Goal: Information Seeking & Learning: Learn about a topic

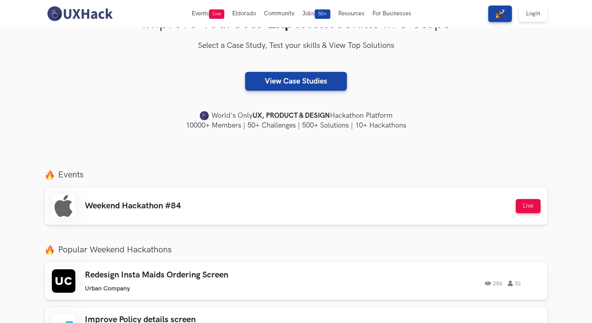
scroll to position [157, 0]
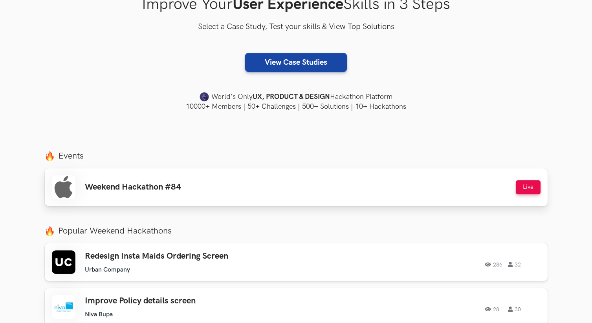
click at [267, 190] on div "Weekend Hackathon #84 Live" at bounding box center [296, 188] width 489 height 24
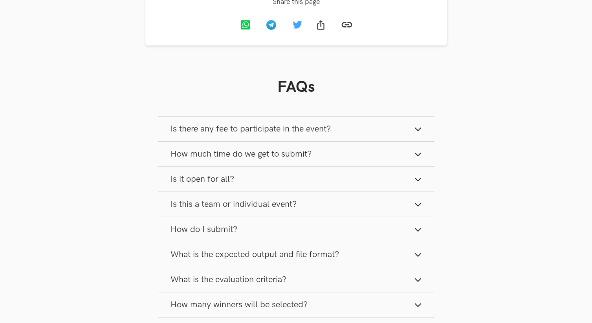
scroll to position [972, 0]
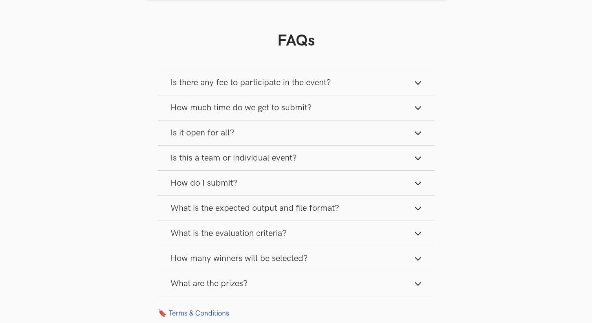
click at [341, 86] on button "Is there any fee to participate in the event?" at bounding box center [296, 82] width 276 height 25
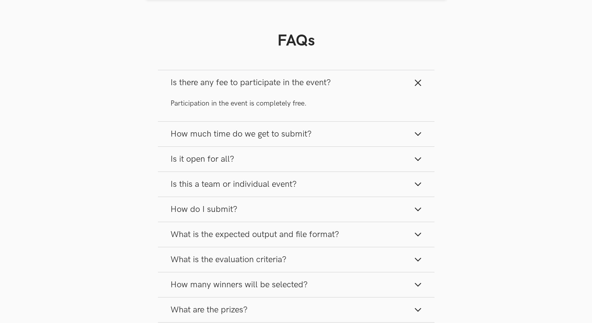
click at [341, 86] on button "Is there any fee to participate in the event?" at bounding box center [296, 82] width 276 height 25
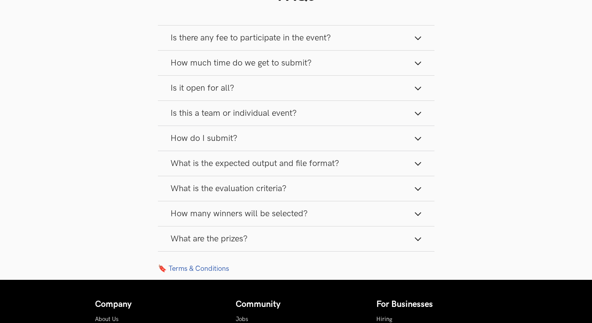
scroll to position [1017, 0]
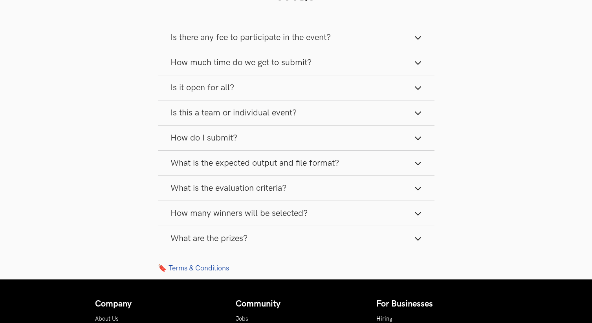
click at [324, 214] on button "How many winners will be selected?" at bounding box center [296, 213] width 276 height 25
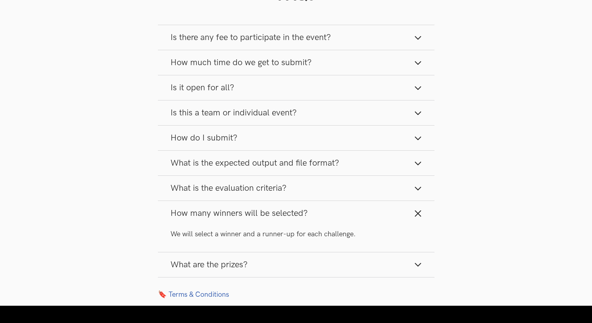
click at [324, 214] on button "How many winners will be selected?" at bounding box center [296, 213] width 276 height 25
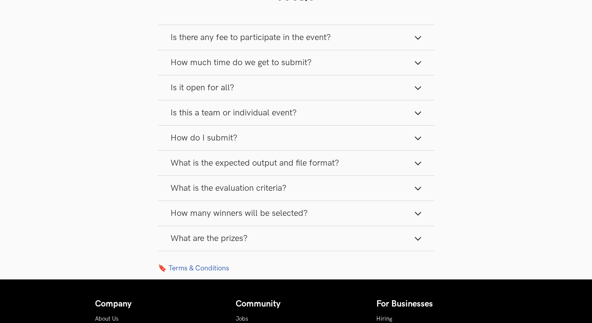
click at [304, 241] on button "What are the prizes?" at bounding box center [296, 238] width 276 height 25
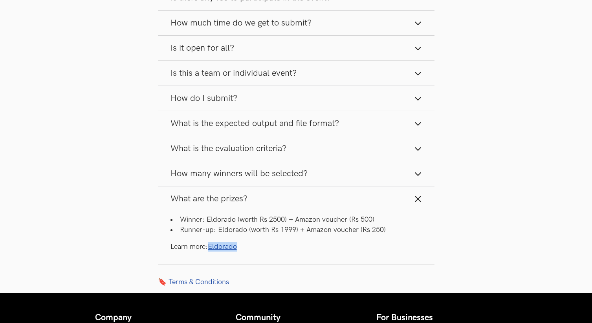
scroll to position [1126, 0]
